Goal: Information Seeking & Learning: Learn about a topic

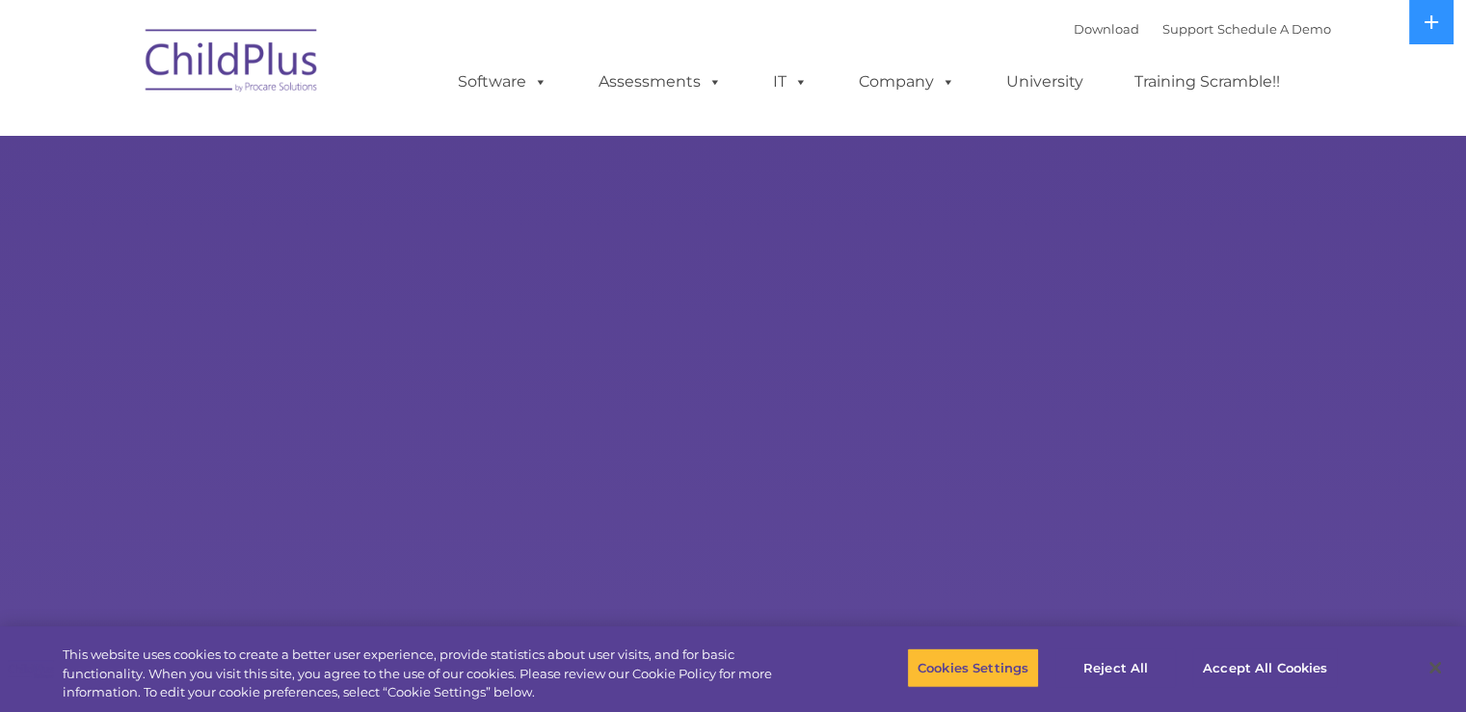
select select "MEDIUM"
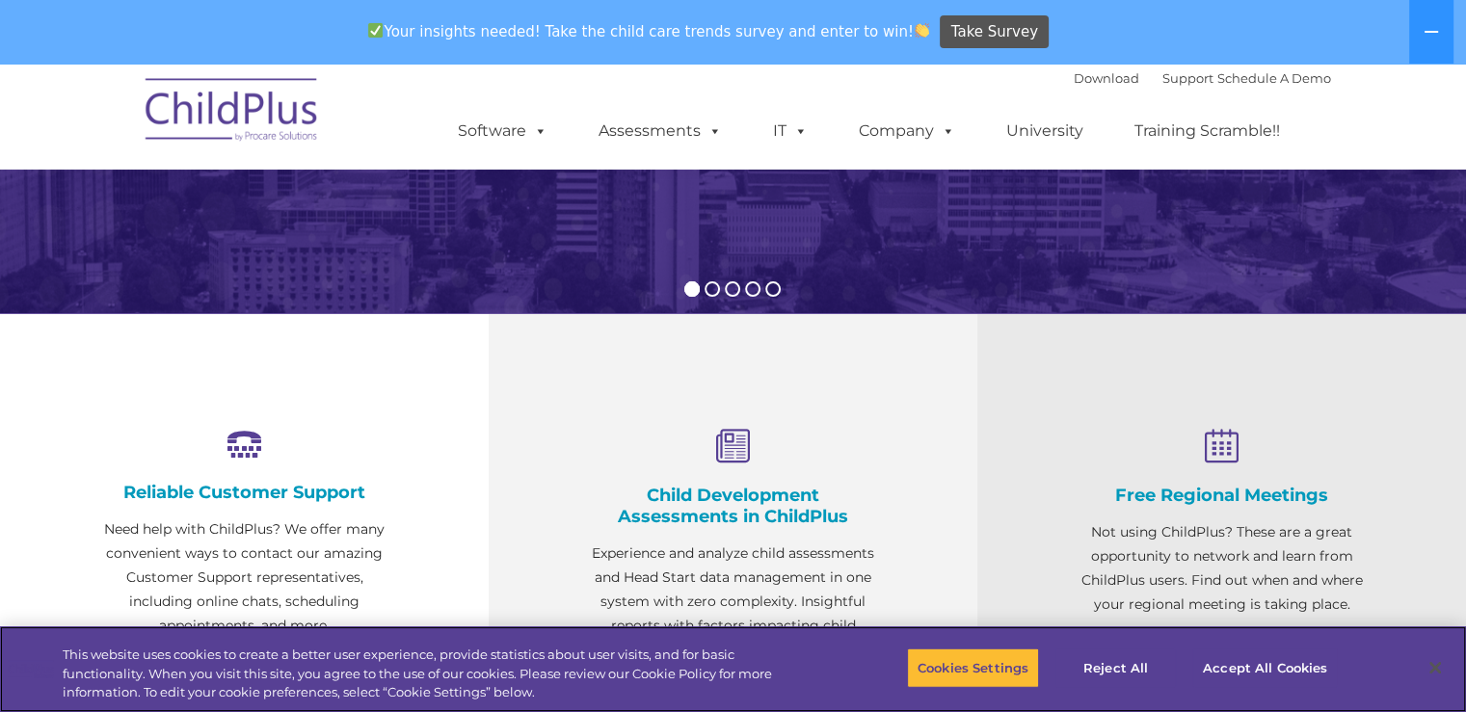
scroll to position [503, 0]
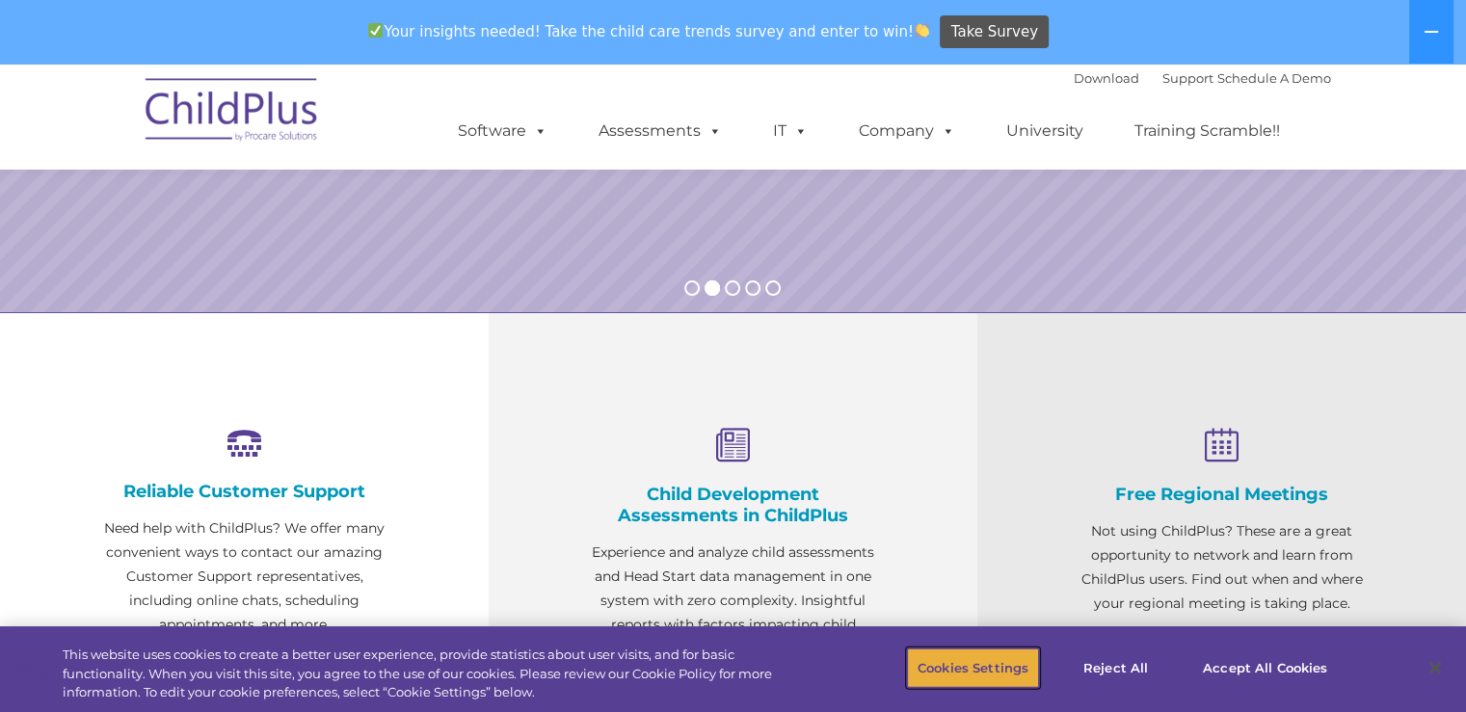
click at [1003, 653] on button "Cookies Settings" at bounding box center [973, 668] width 132 height 40
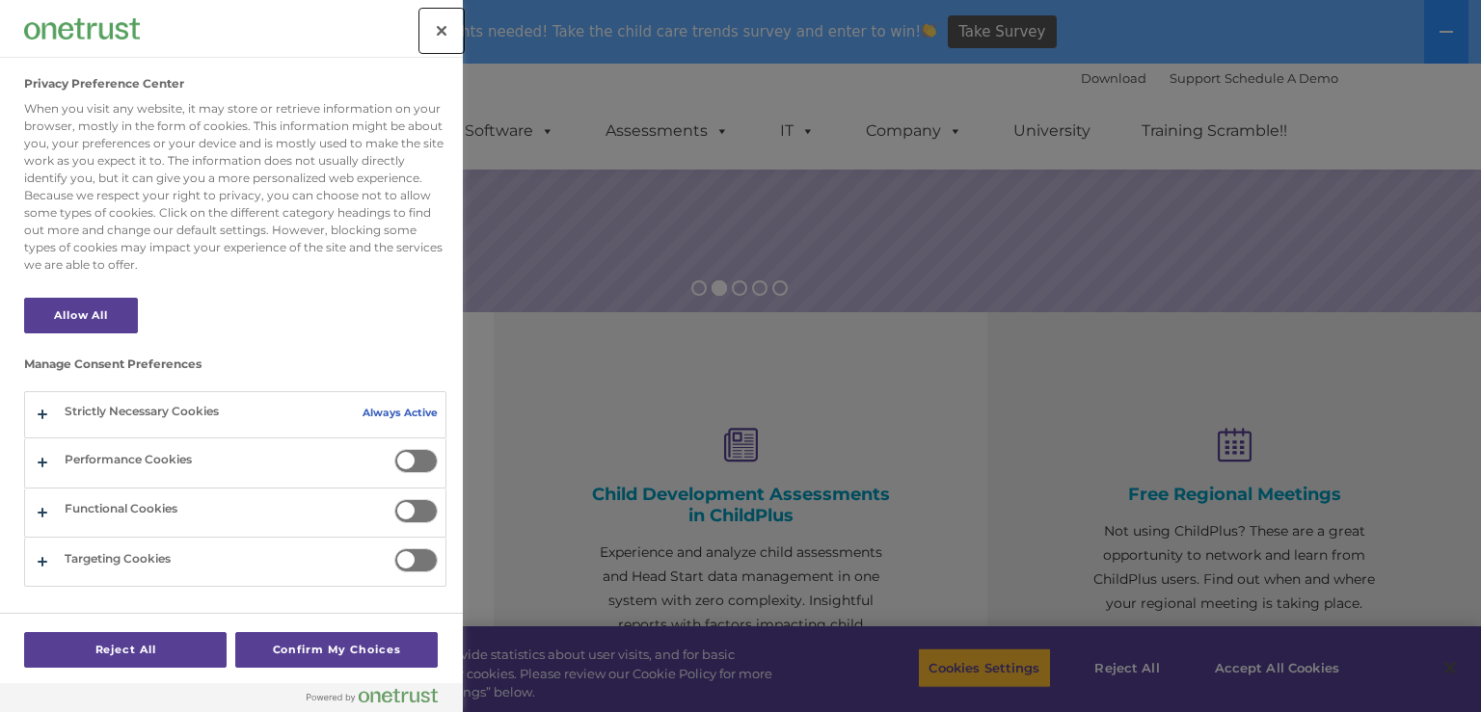
click at [438, 36] on button "Close" at bounding box center [441, 31] width 42 height 42
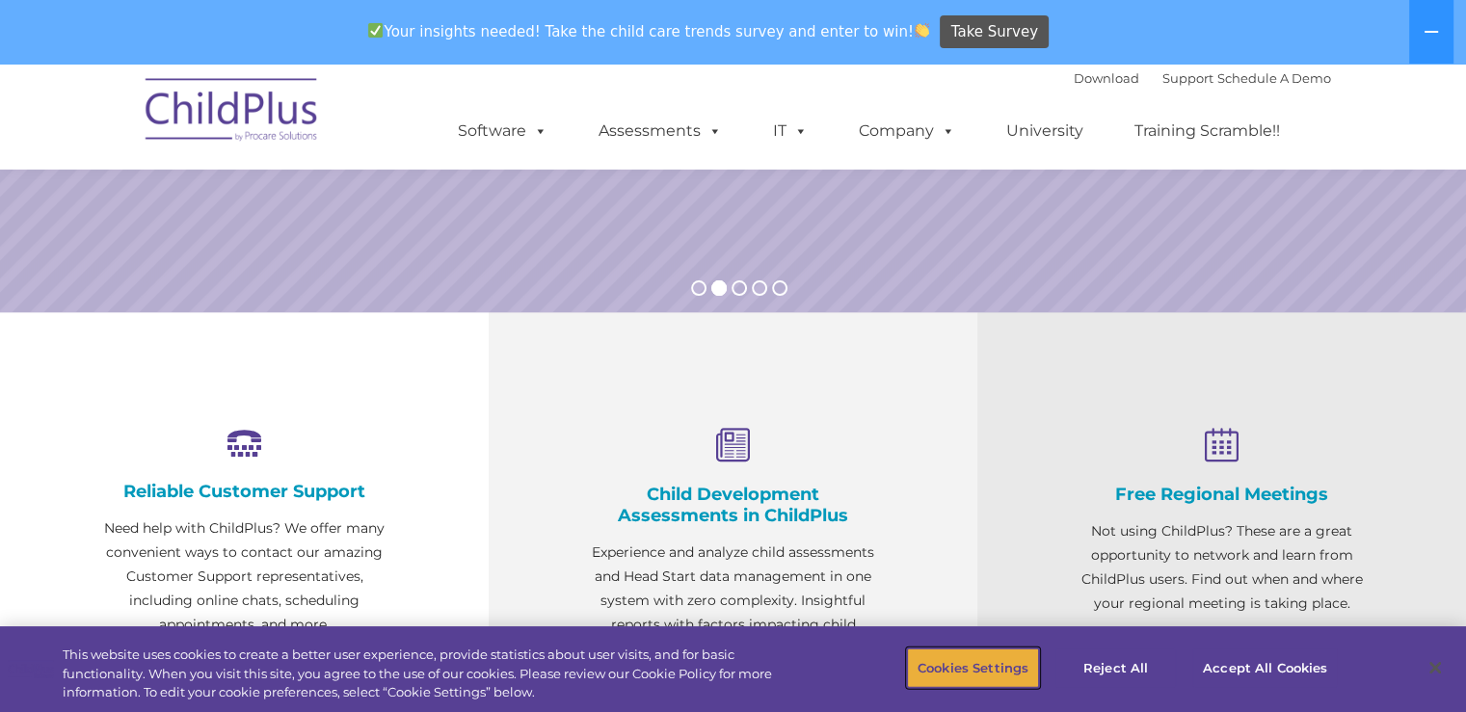
click at [977, 671] on button "Cookies Settings" at bounding box center [973, 668] width 132 height 40
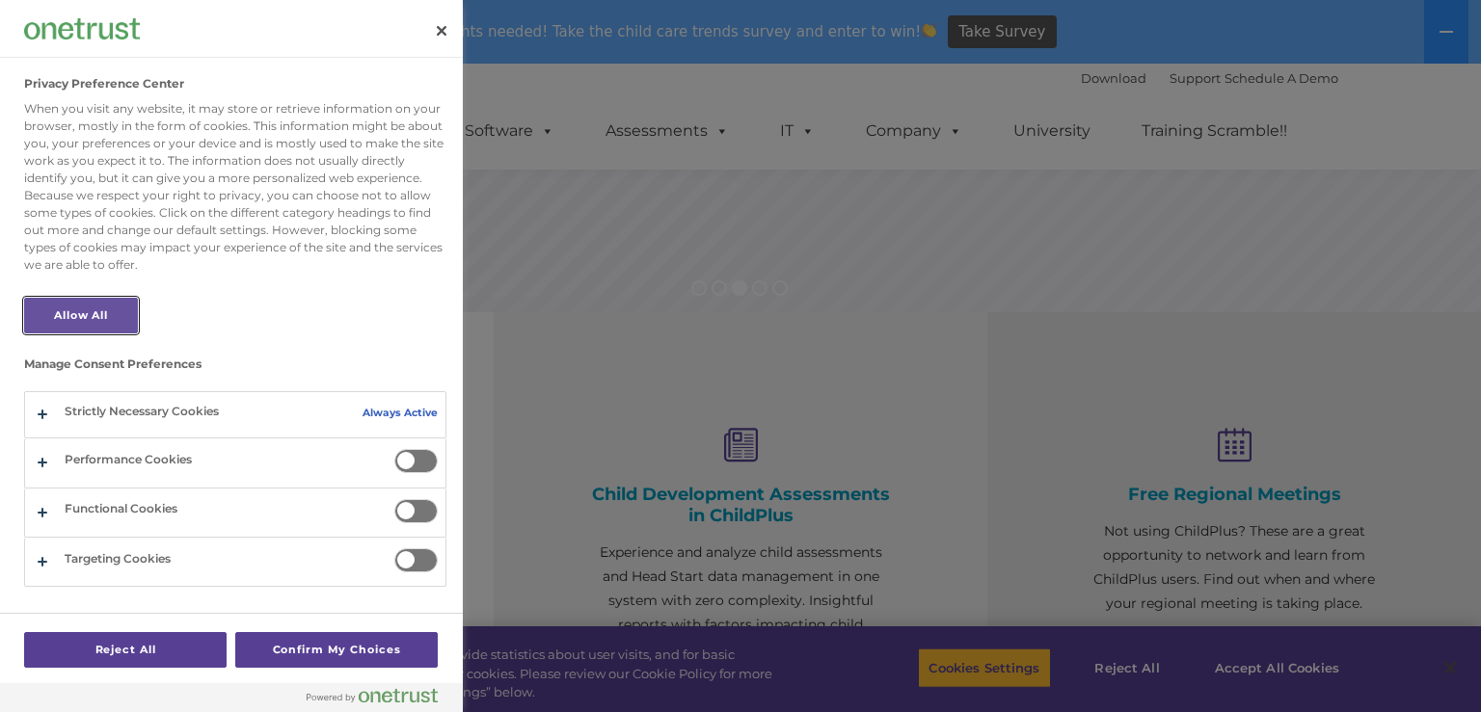
click at [138, 309] on button "Allow All" at bounding box center [81, 316] width 114 height 36
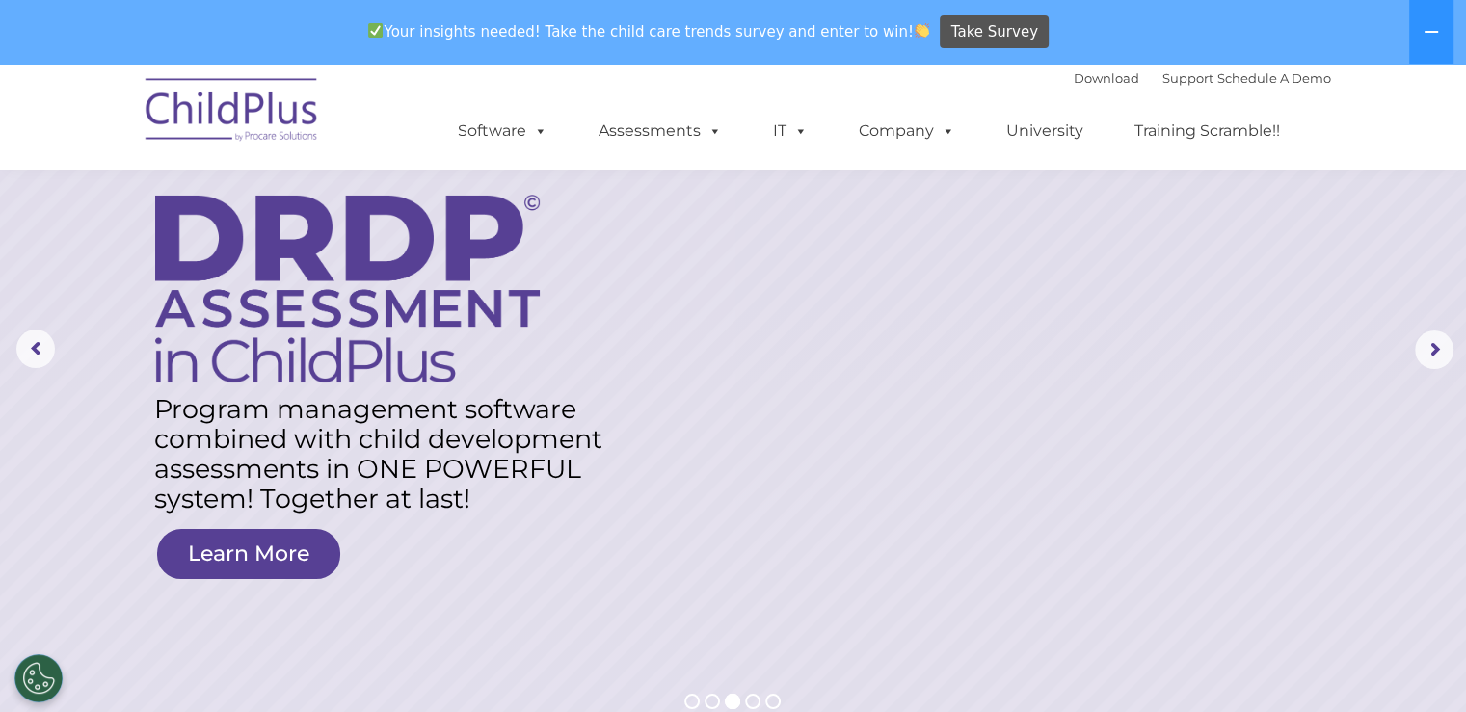
scroll to position [89, 0]
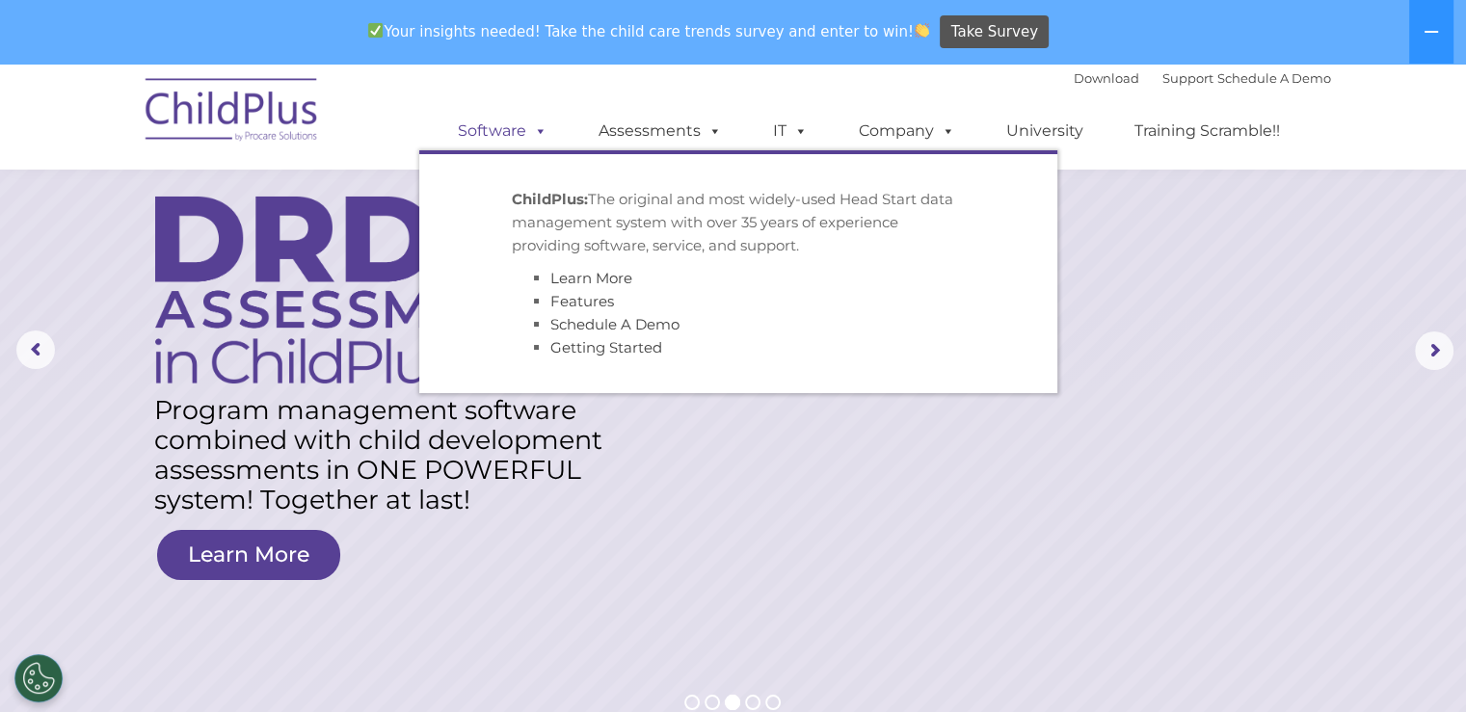
click at [521, 135] on link "Software" at bounding box center [503, 131] width 128 height 39
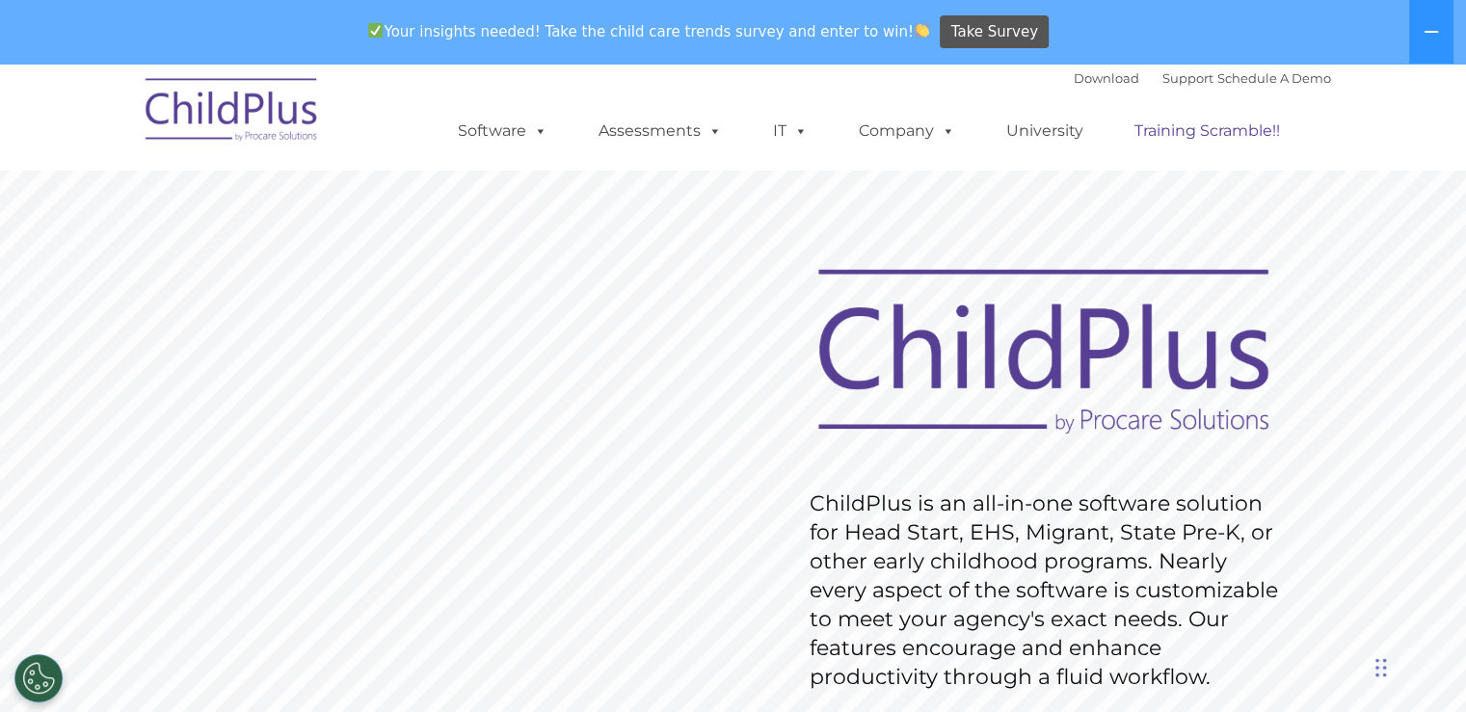
click at [1180, 134] on link "Training Scramble!!" at bounding box center [1207, 131] width 184 height 39
click at [1065, 128] on link "University" at bounding box center [1045, 131] width 116 height 39
click at [884, 125] on link "Company" at bounding box center [907, 131] width 135 height 39
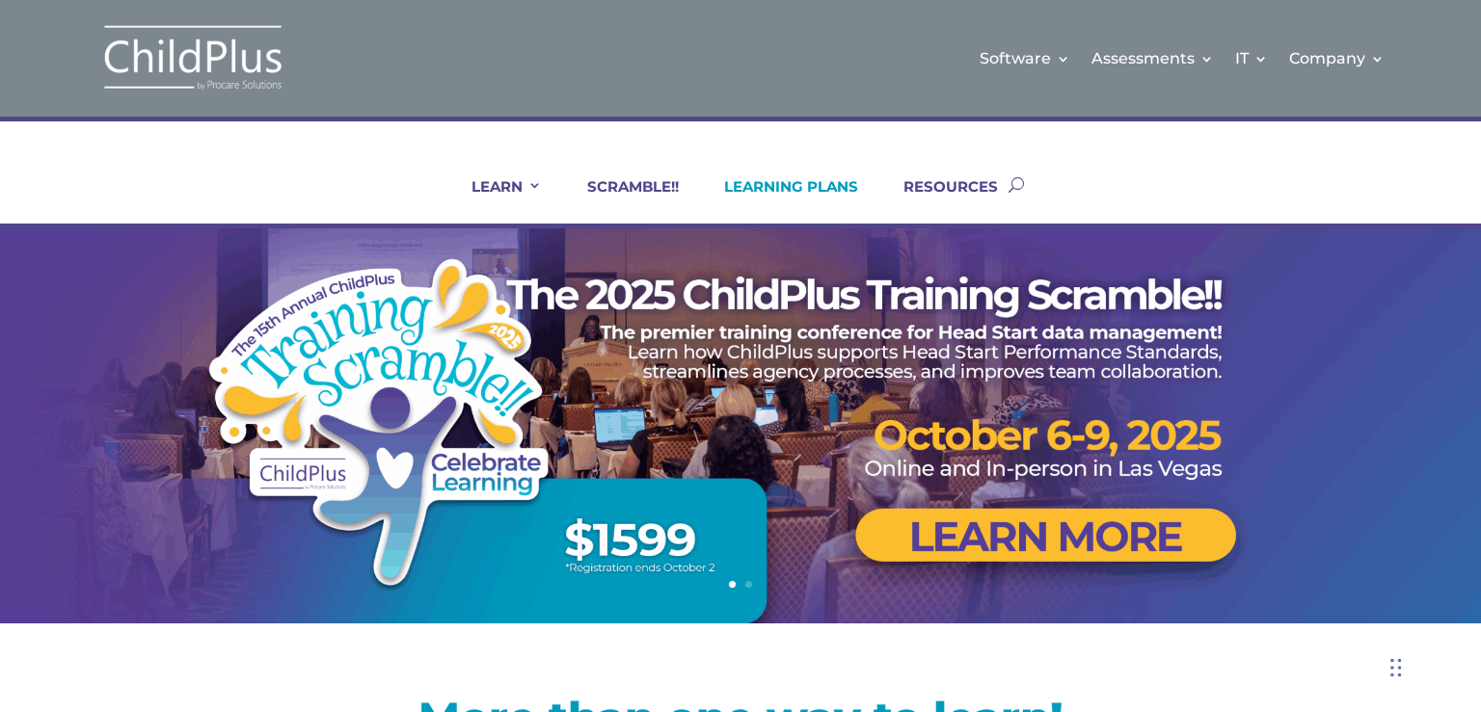
click at [828, 184] on link "LEARNING PLANS" at bounding box center [779, 200] width 158 height 46
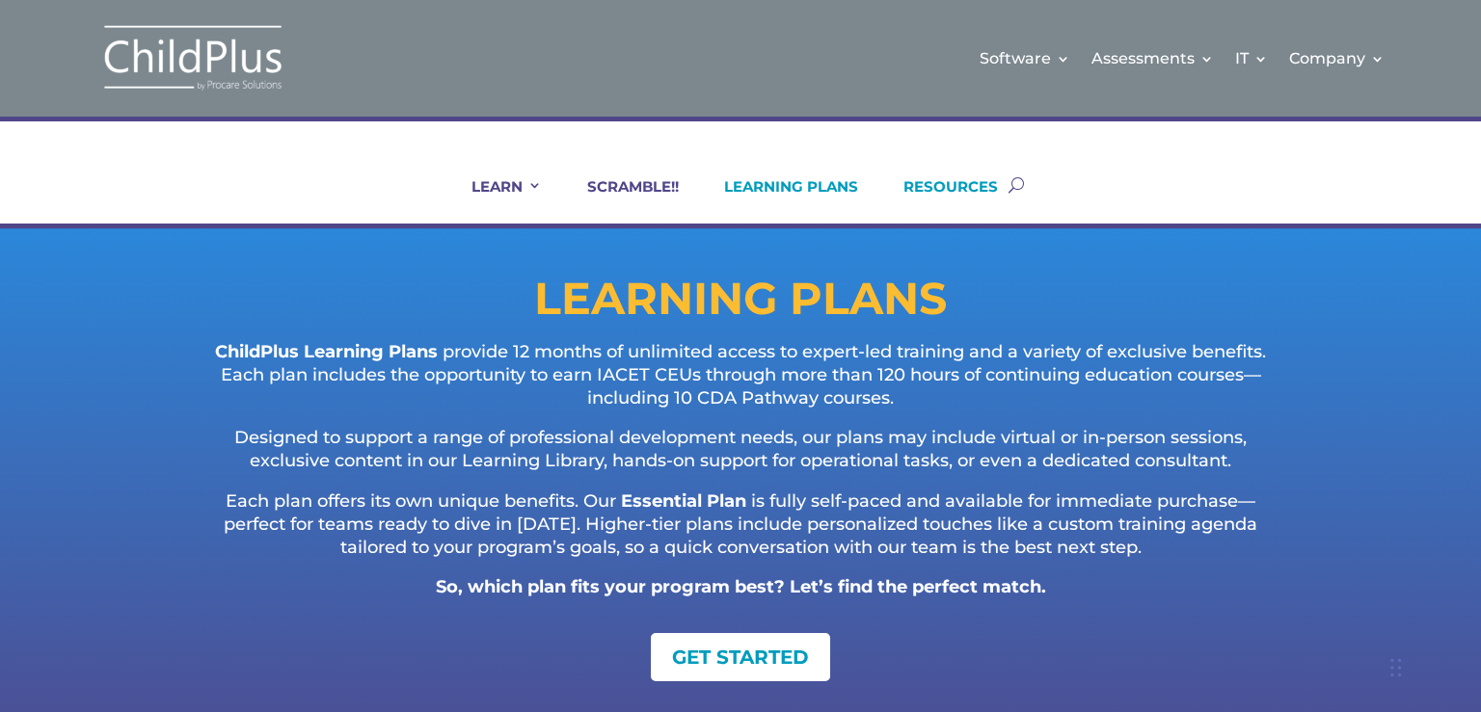
click at [932, 187] on link "RESOURCES" at bounding box center [938, 200] width 119 height 46
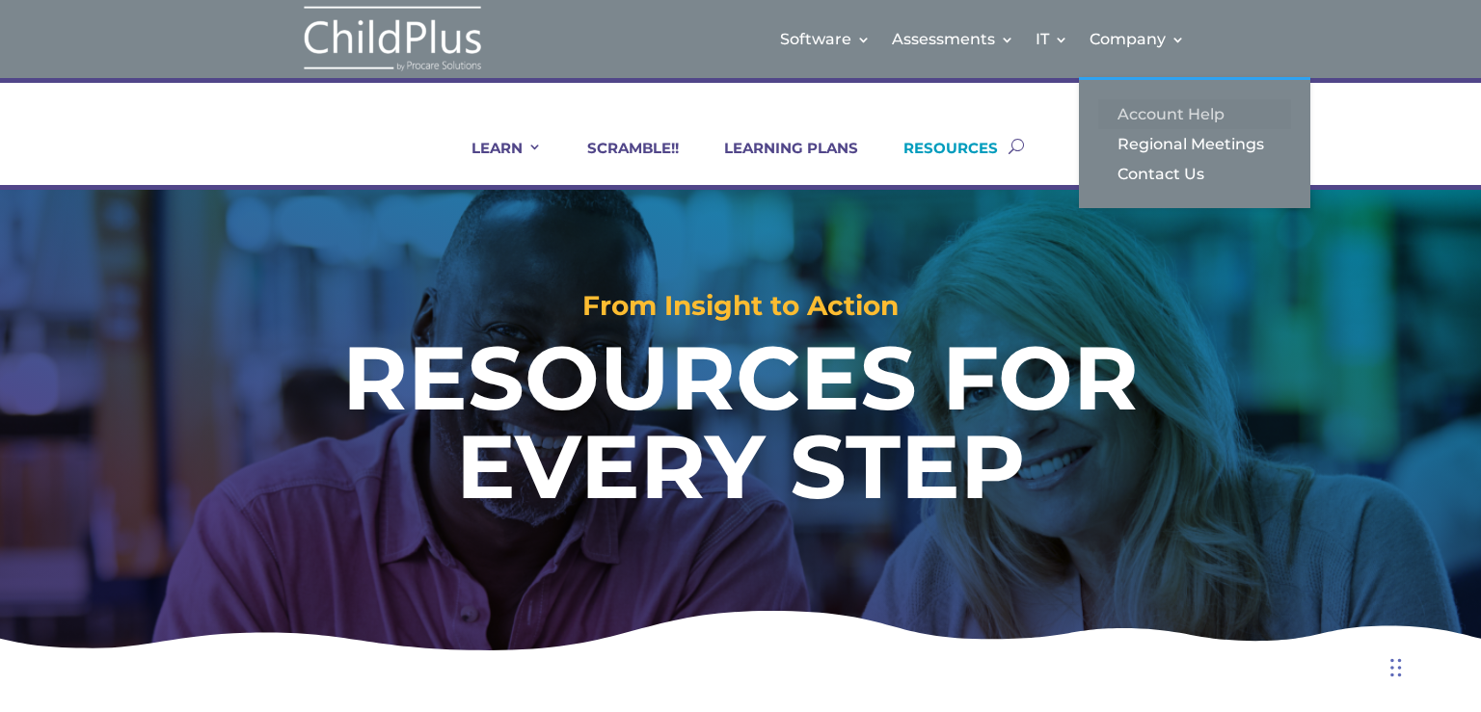
click at [1156, 107] on link "Account Help" at bounding box center [1194, 114] width 193 height 30
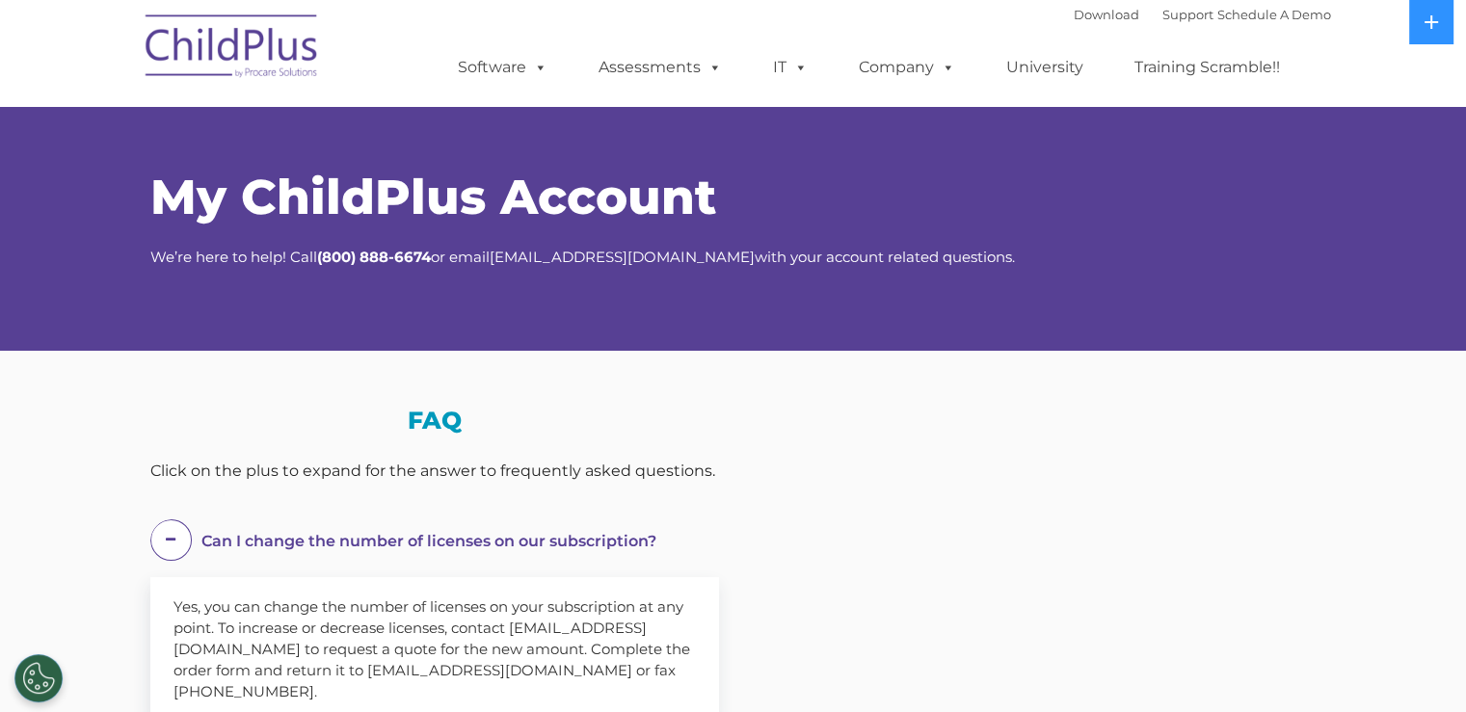
select select "MEDIUM"
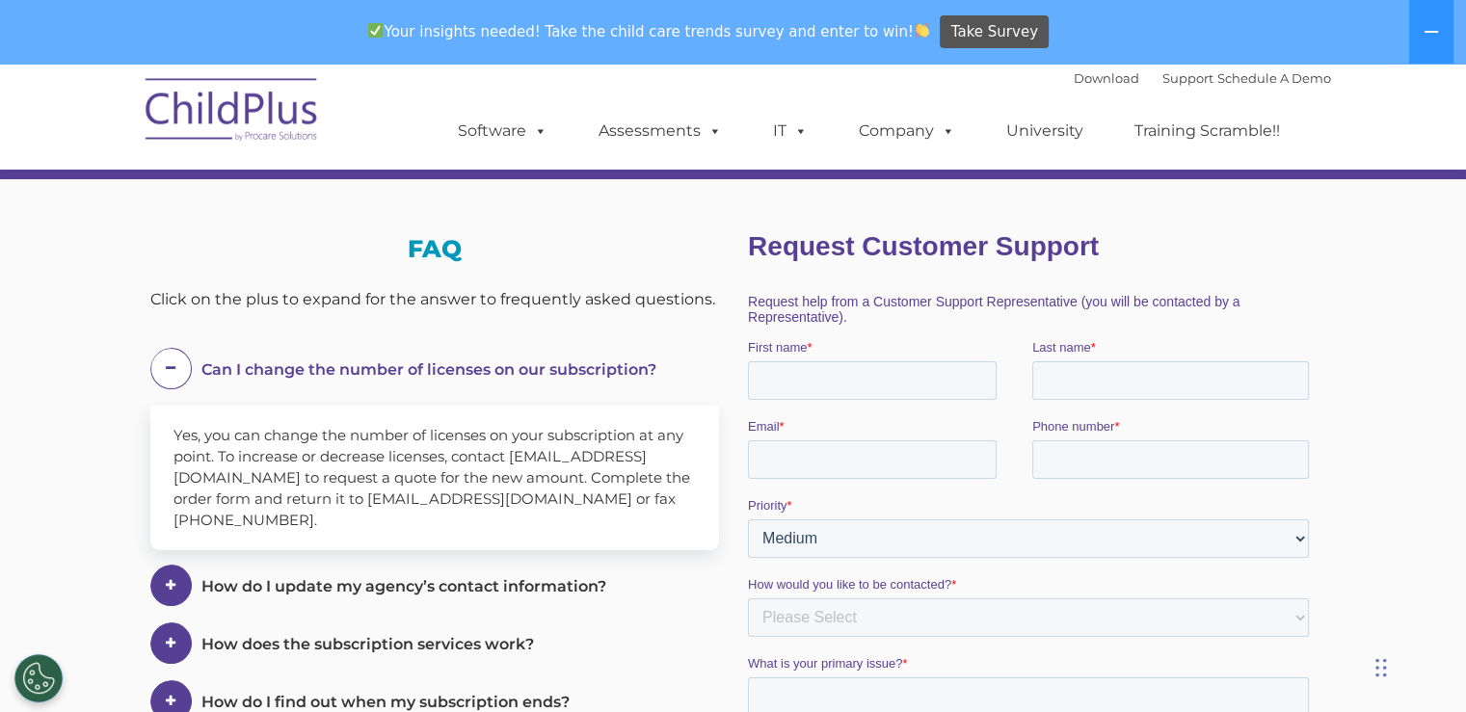
scroll to position [228, 0]
